Goal: Task Accomplishment & Management: Manage account settings

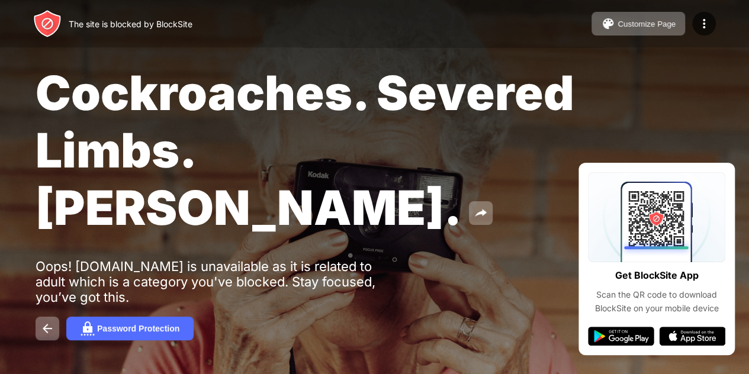
scroll to position [31, 0]
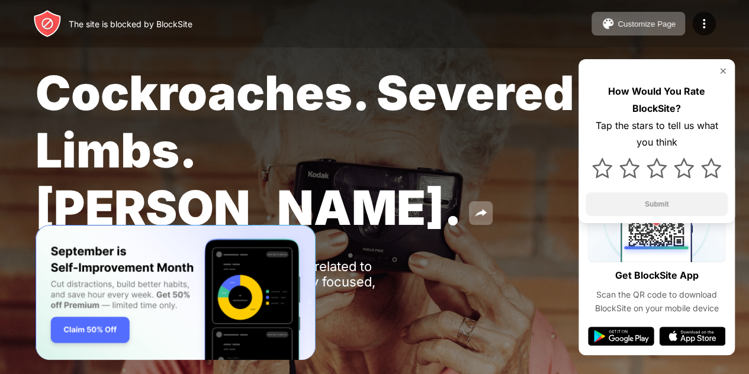
click at [303, 47] on div "The site is blocked by BlockSite Customize Page Edit Block List Redirect Custom…" at bounding box center [374, 23] width 749 height 47
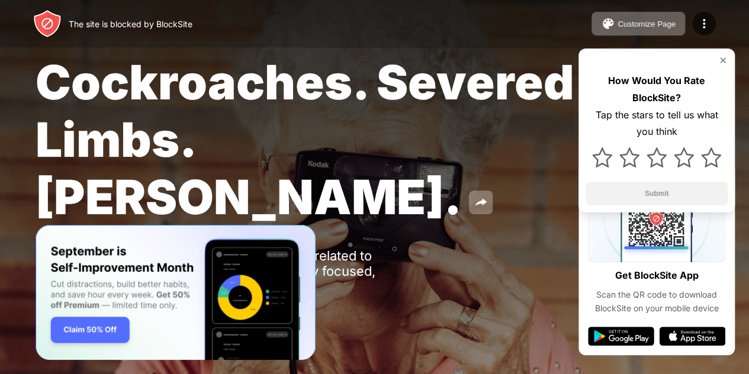
scroll to position [31, 0]
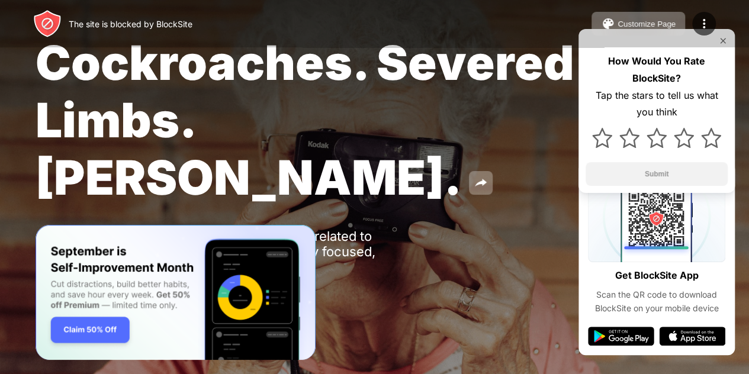
click at [720, 33] on div "The site is blocked by BlockSite Customize Page Edit Block List Redirect Custom…" at bounding box center [374, 23] width 749 height 47
click at [722, 38] on div "The site is blocked by BlockSite Customize Page Edit Block List Redirect Custom…" at bounding box center [374, 23] width 749 height 47
click at [705, 19] on img at bounding box center [704, 24] width 14 height 14
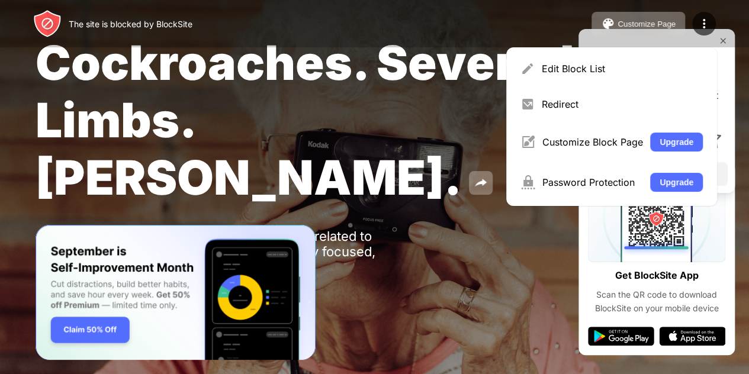
click at [362, 165] on div "Cockroaches. Severed Limbs. [PERSON_NAME]." at bounding box center [307, 120] width 542 height 172
